Goal: Task Accomplishment & Management: Manage account settings

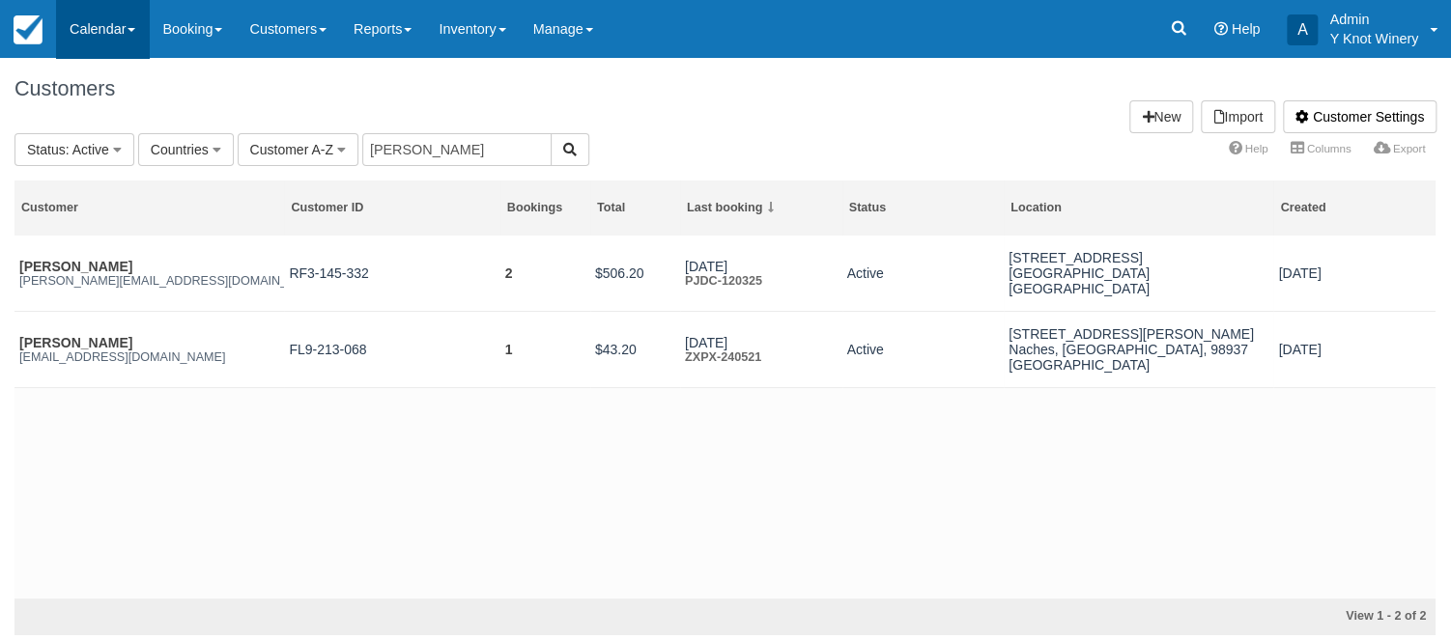
click at [139, 28] on link "Calendar" at bounding box center [102, 29] width 93 height 58
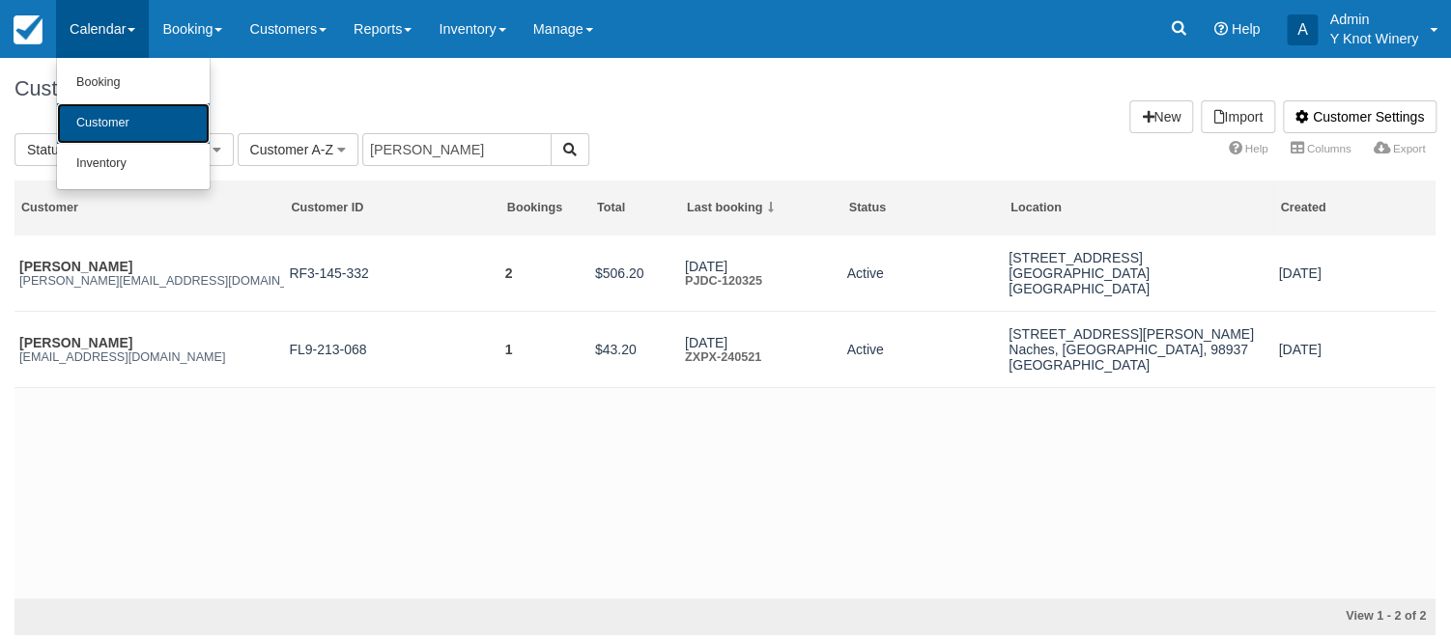
click at [154, 141] on link "Customer" at bounding box center [133, 123] width 153 height 41
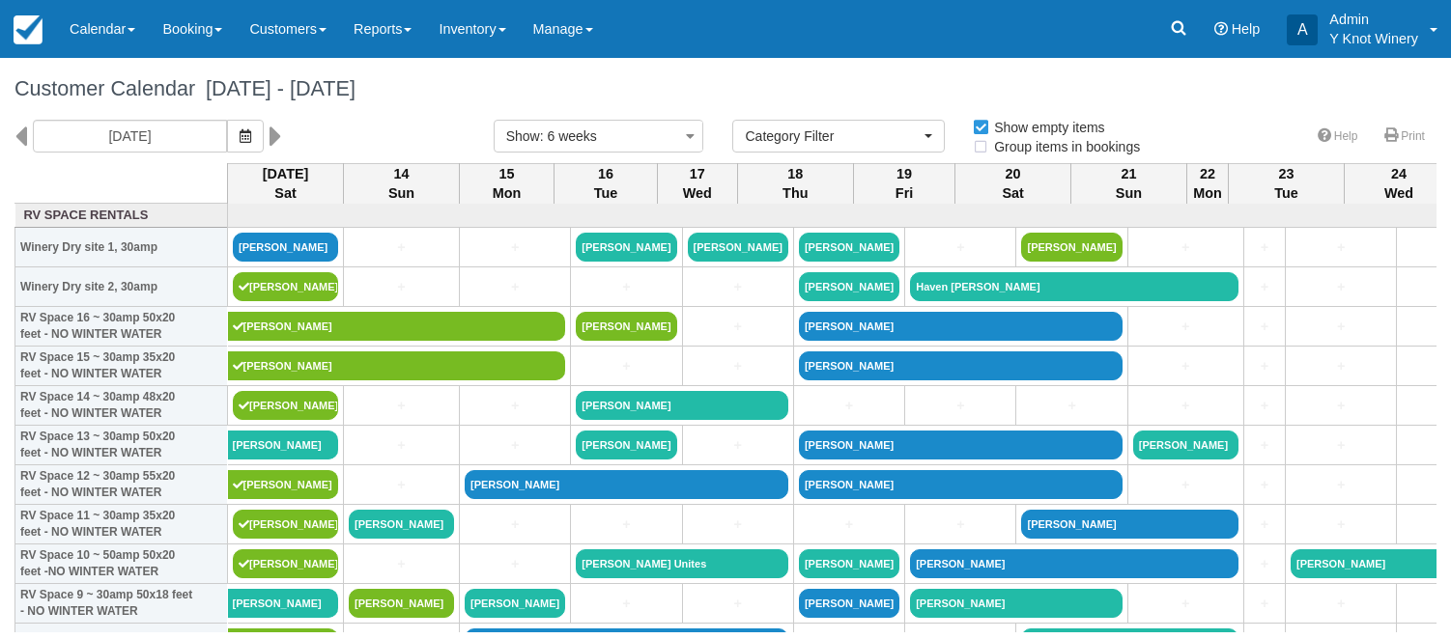
select select
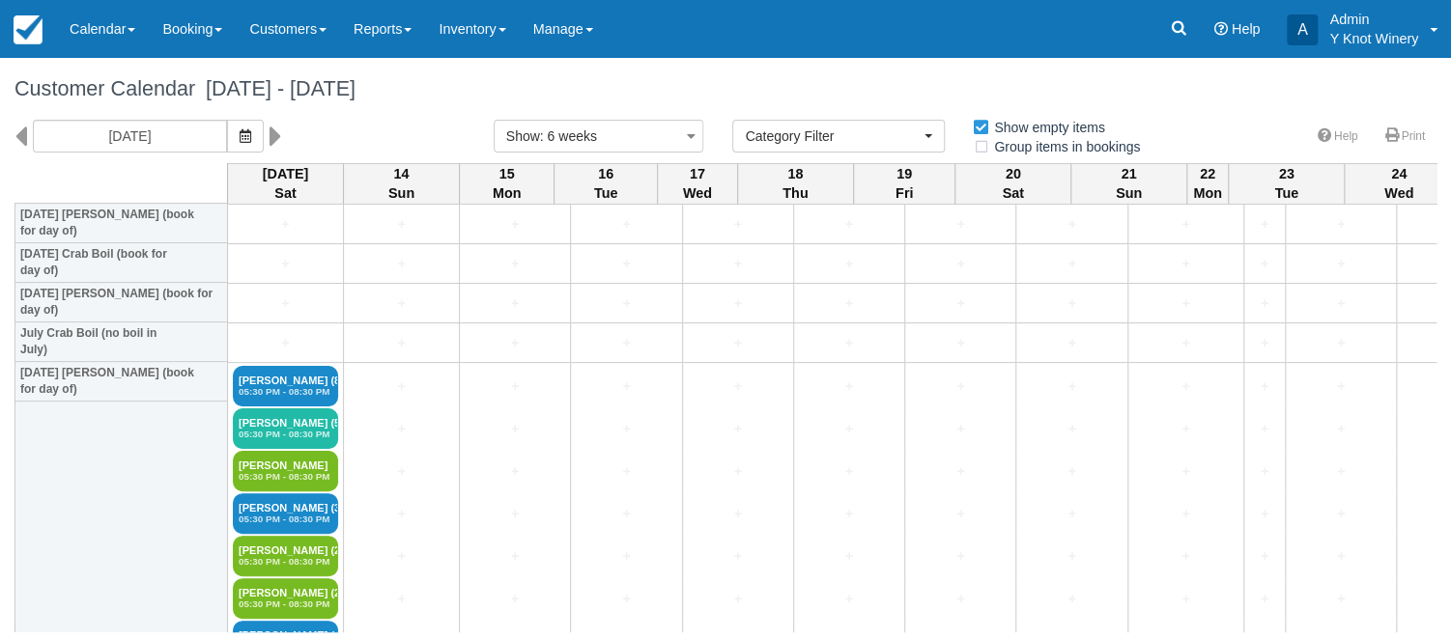
scroll to position [2272, 0]
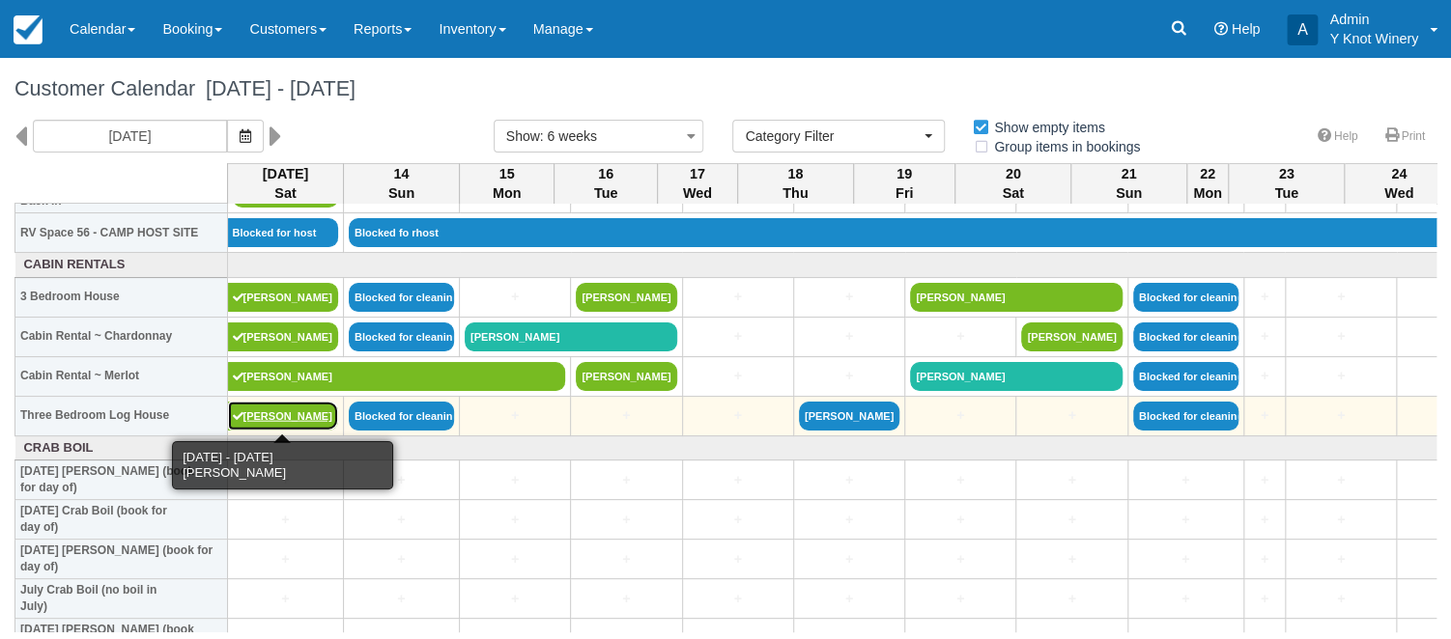
click at [253, 411] on link "[PERSON_NAME]" at bounding box center [283, 416] width 111 height 29
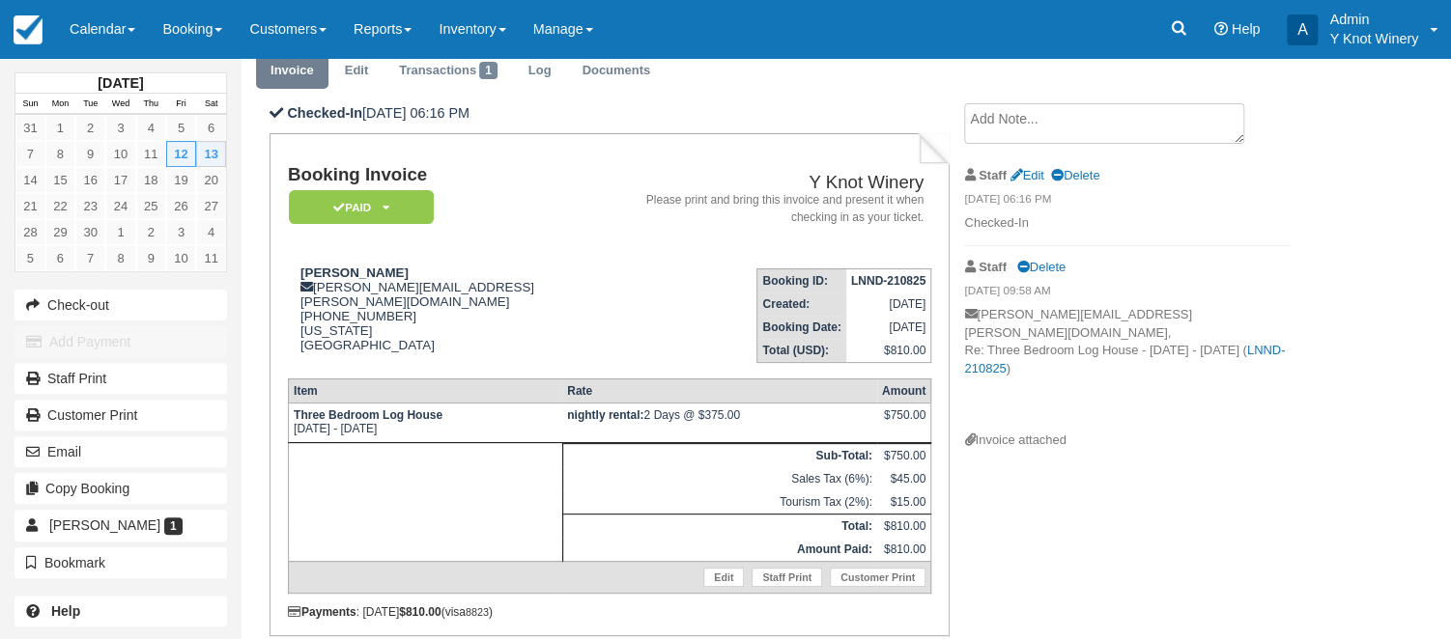
scroll to position [94, 0]
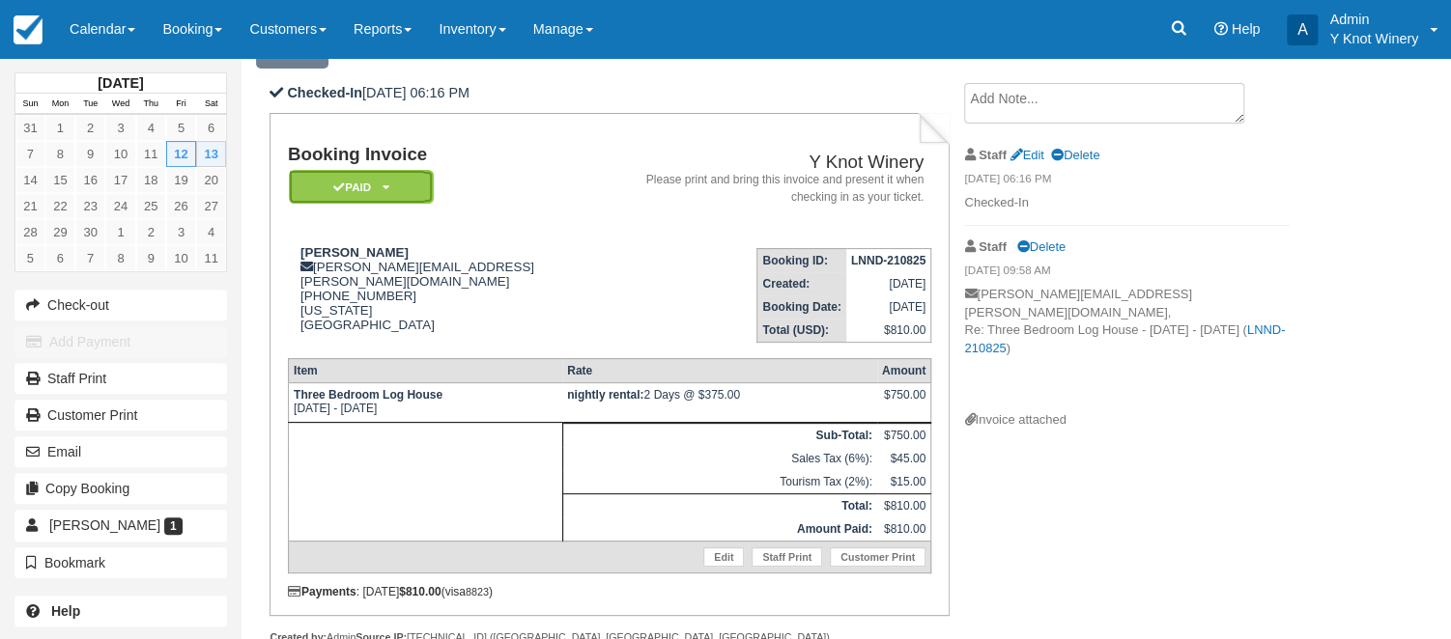
click at [388, 185] on icon at bounding box center [385, 188] width 7 height 12
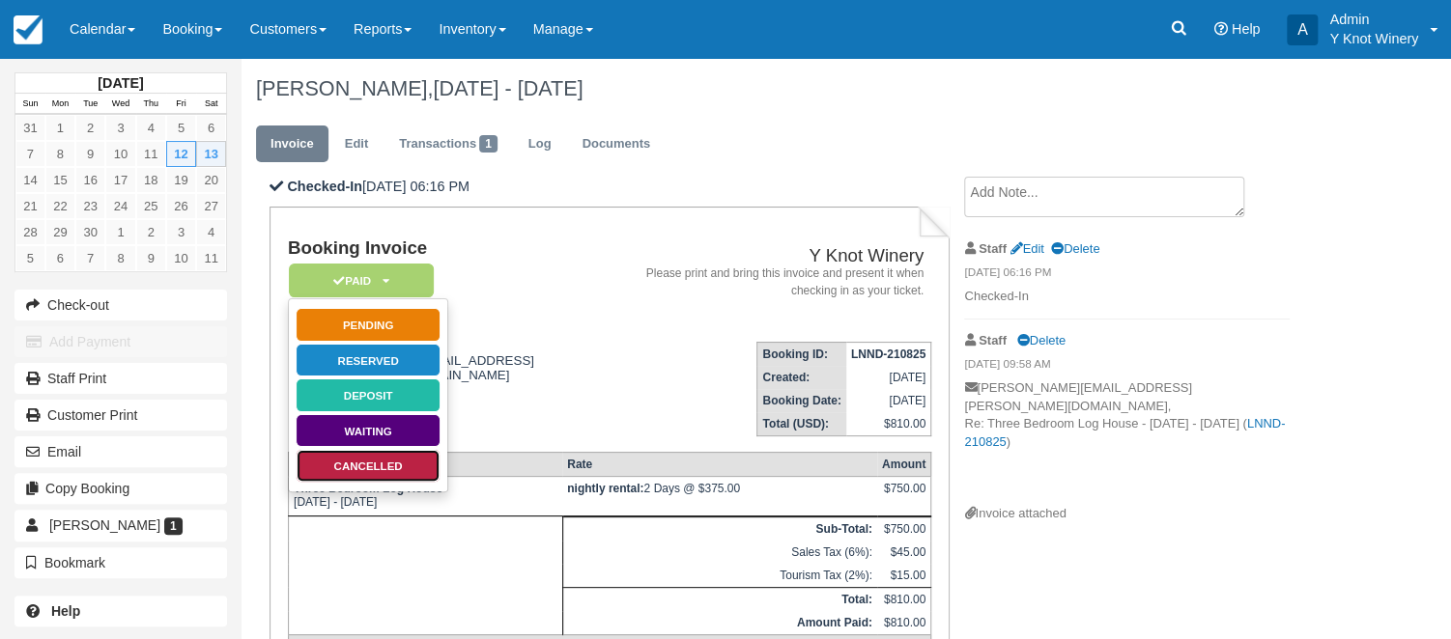
click at [396, 468] on link "Cancelled" at bounding box center [368, 466] width 145 height 34
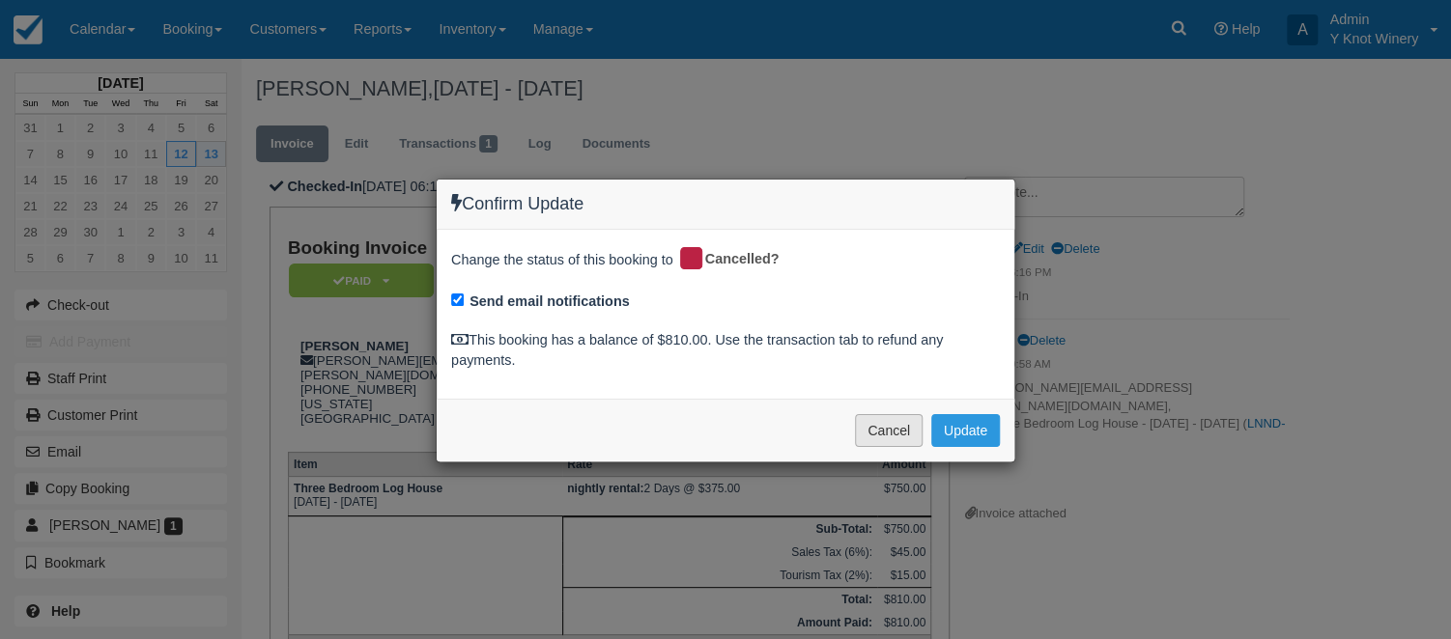
click at [878, 417] on button "Cancel" at bounding box center [889, 430] width 68 height 33
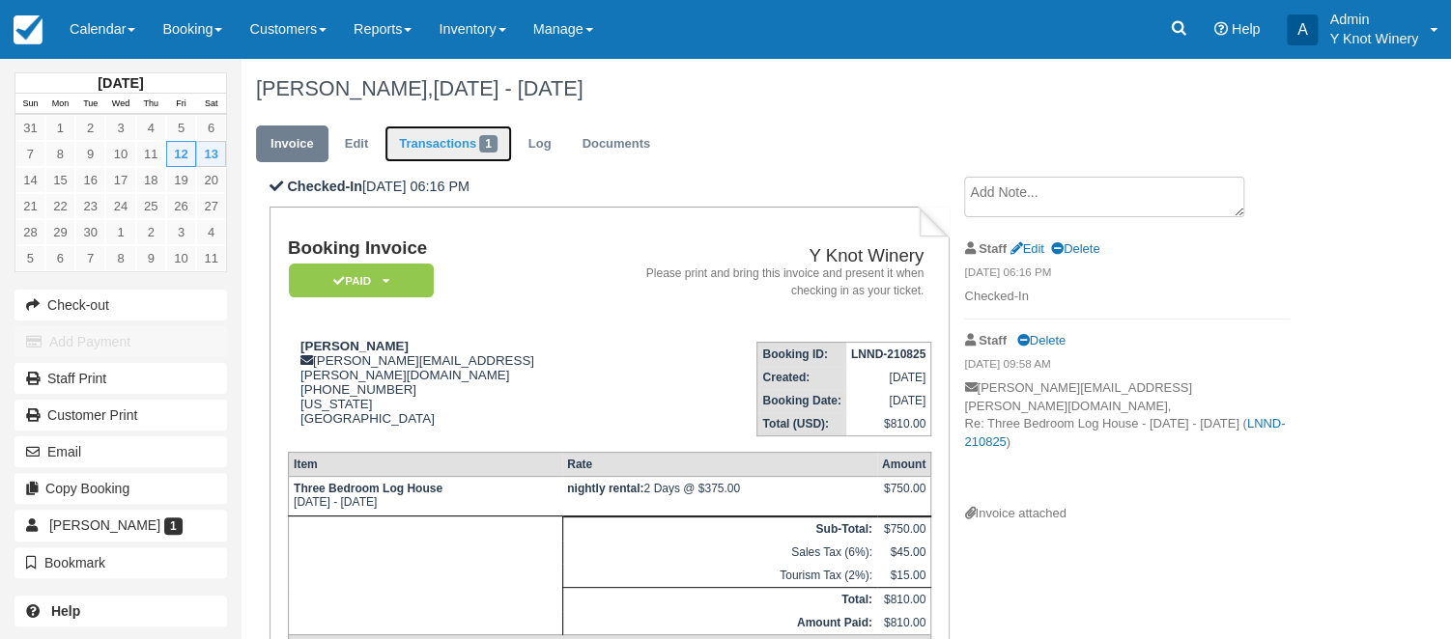
click at [443, 137] on link "Transactions 1" at bounding box center [447, 145] width 127 height 38
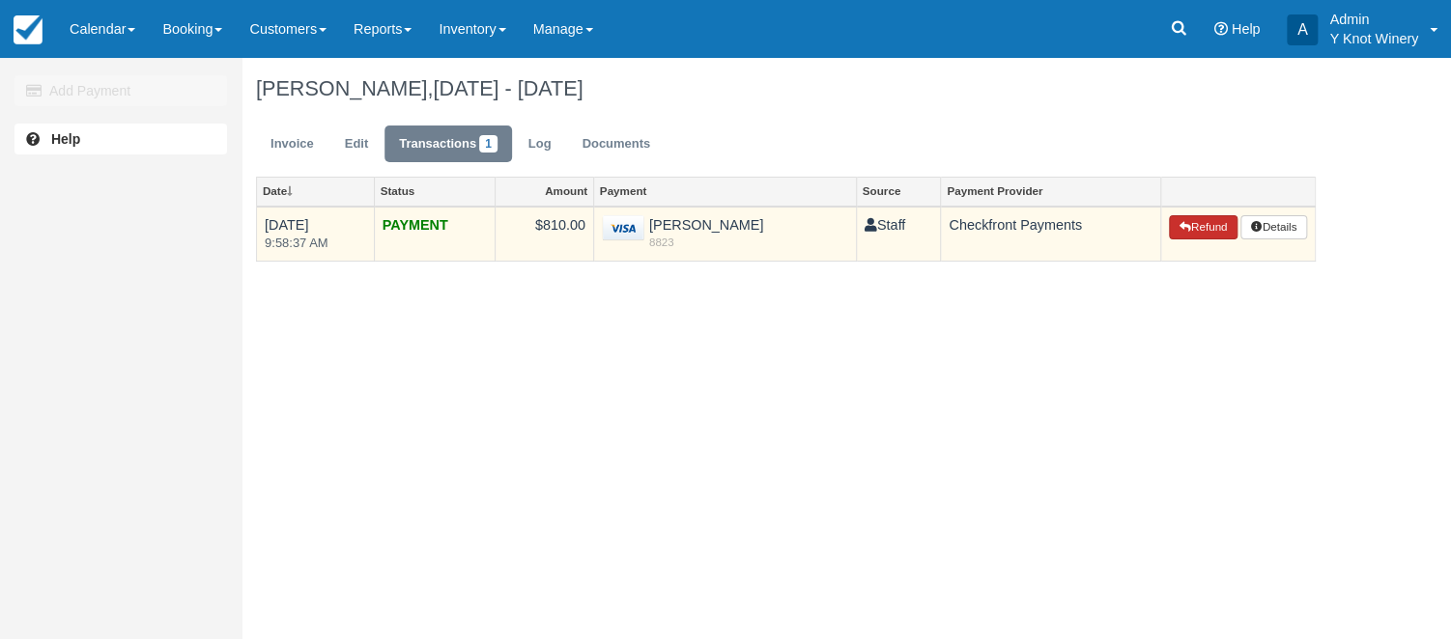
click at [1213, 237] on button "Refund" at bounding box center [1203, 227] width 68 height 25
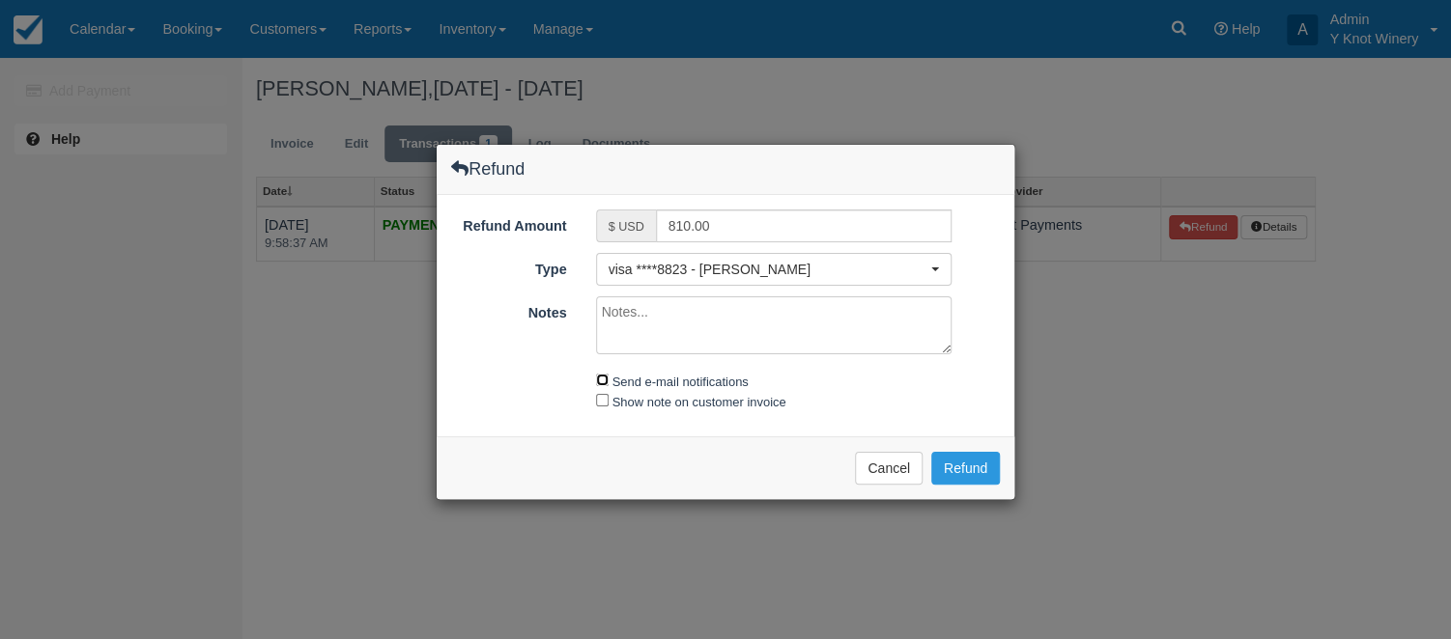
click at [597, 380] on input "Send e-mail notifications" at bounding box center [602, 380] width 13 height 13
checkbox input "true"
click at [601, 401] on input "Show note on customer invoice" at bounding box center [602, 400] width 13 height 13
checkbox input "true"
click at [971, 456] on button "Refund" at bounding box center [965, 468] width 69 height 33
